Goal: Navigation & Orientation: Find specific page/section

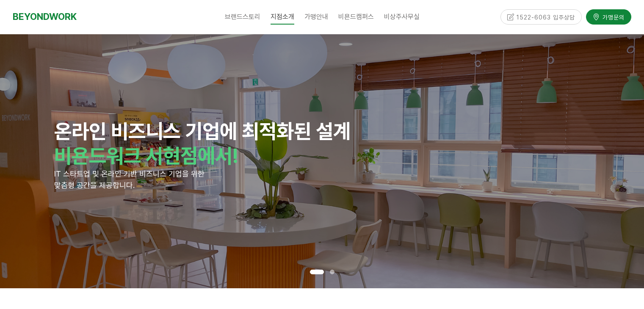
scroll to position [2709, 0]
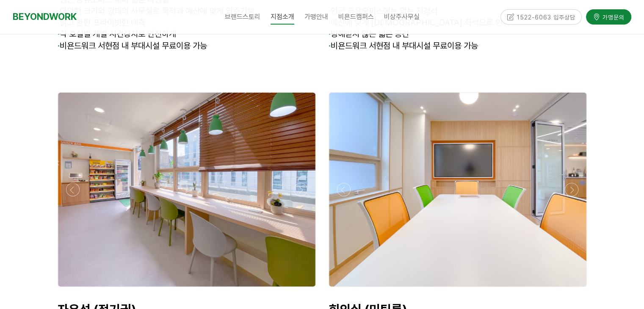
click at [420, 202] on div at bounding box center [457, 190] width 257 height 194
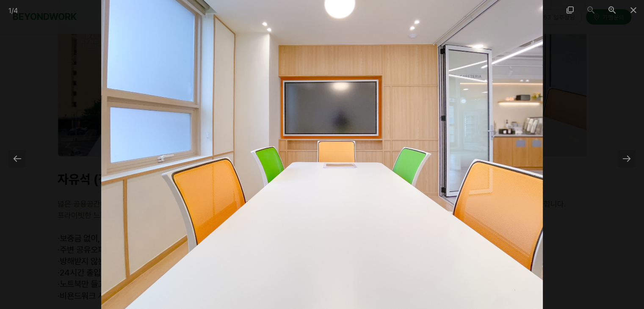
scroll to position [2794, 0]
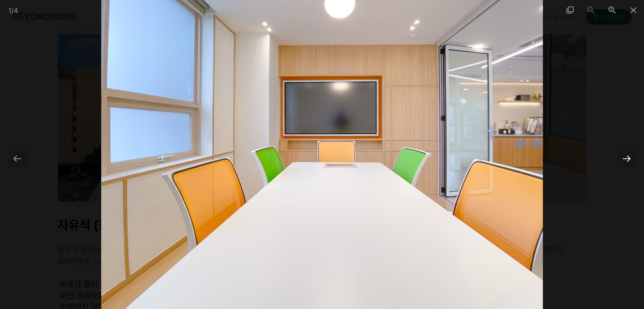
click at [625, 155] on div at bounding box center [627, 158] width 18 height 17
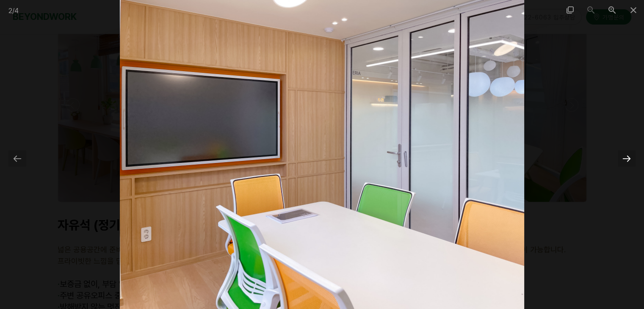
click at [625, 155] on div at bounding box center [627, 158] width 18 height 17
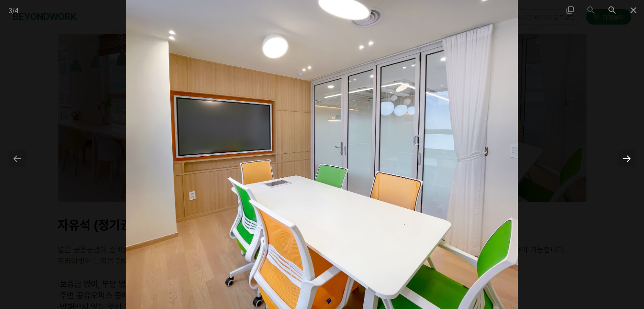
click at [625, 155] on div at bounding box center [627, 158] width 18 height 17
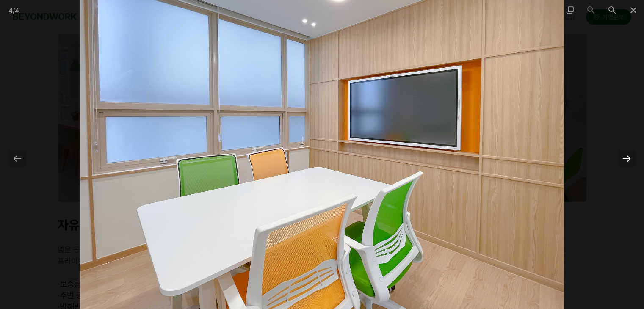
click at [625, 155] on div at bounding box center [627, 158] width 18 height 17
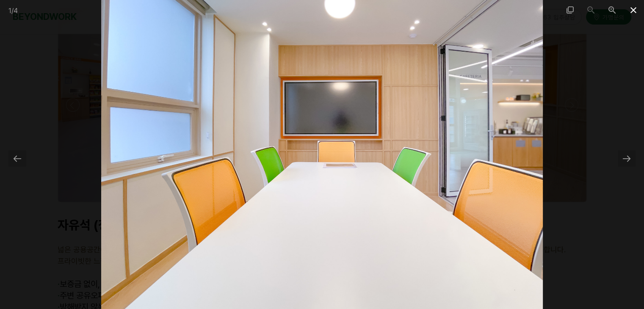
click at [632, 12] on span at bounding box center [633, 10] width 21 height 20
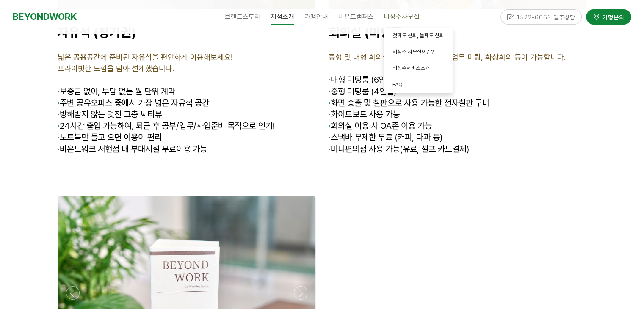
scroll to position [3005, 0]
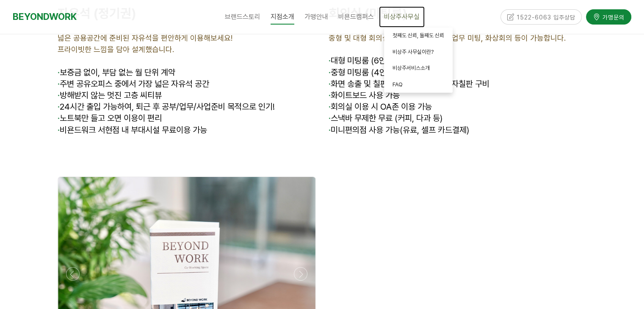
click at [397, 21] on link "비상주사무실" at bounding box center [402, 16] width 46 height 21
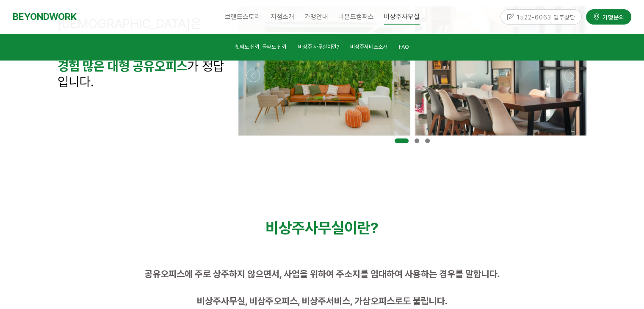
scroll to position [449, 0]
